Goal: Check status

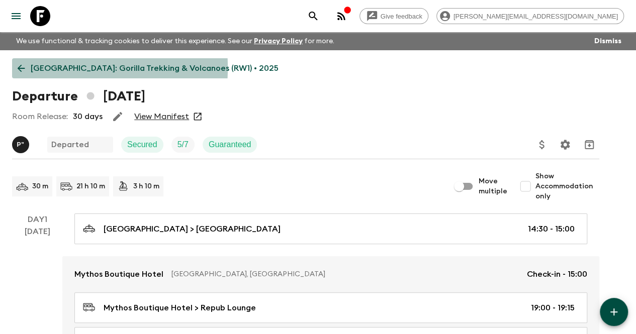
click at [27, 68] on icon at bounding box center [21, 68] width 11 height 11
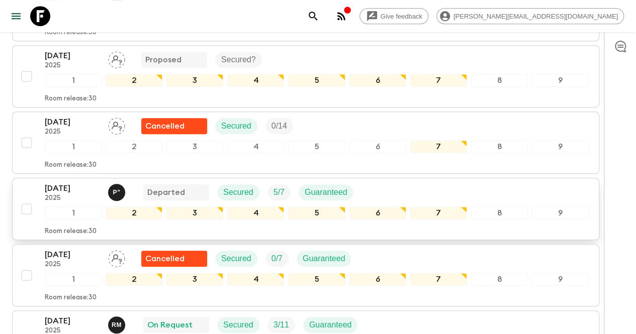
scroll to position [403, 0]
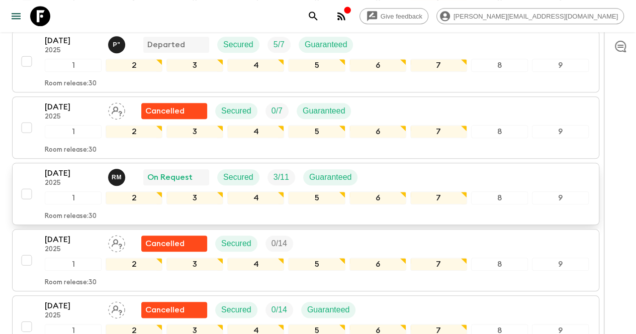
click at [79, 167] on p "[DATE]" at bounding box center [72, 173] width 55 height 12
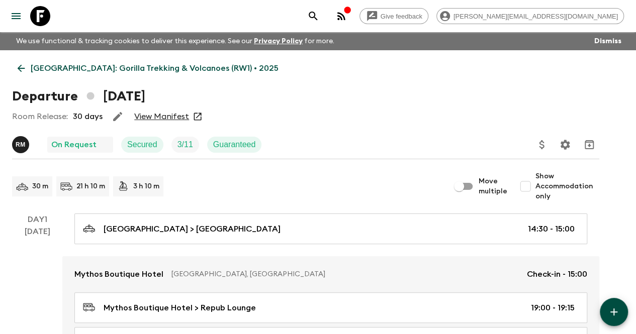
click at [187, 115] on link "View Manifest" at bounding box center [161, 117] width 55 height 10
